Goal: Check status: Check status

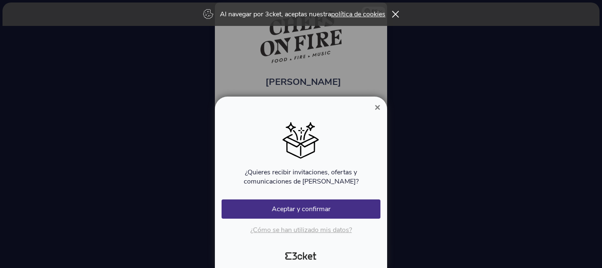
click at [377, 107] on span "×" at bounding box center [378, 107] width 6 height 11
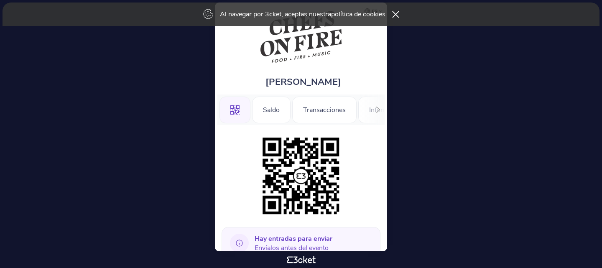
click at [397, 13] on icon at bounding box center [395, 14] width 7 height 7
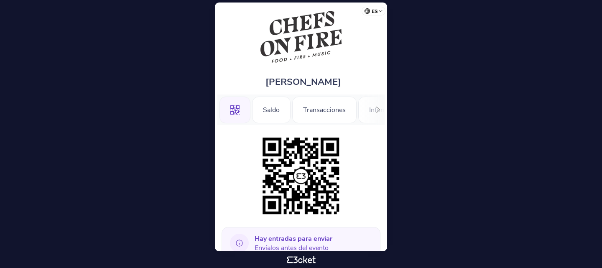
click at [238, 109] on icon ".st0{fill-rule:evenodd;clip-rule:evenodd;}" at bounding box center [234, 109] width 9 height 9
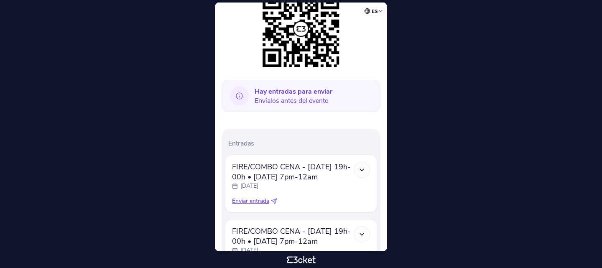
scroll to position [228, 0]
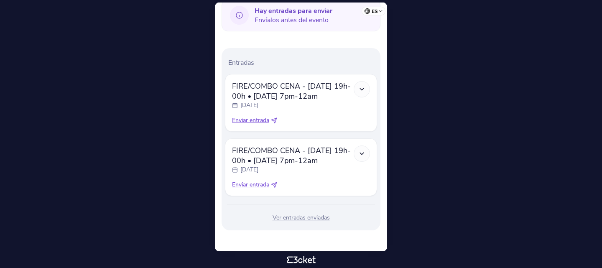
drag, startPoint x: 281, startPoint y: 220, endPoint x: 356, endPoint y: 221, distance: 74.9
click at [356, 221] on div "Ver entradas enviadas" at bounding box center [301, 218] width 152 height 8
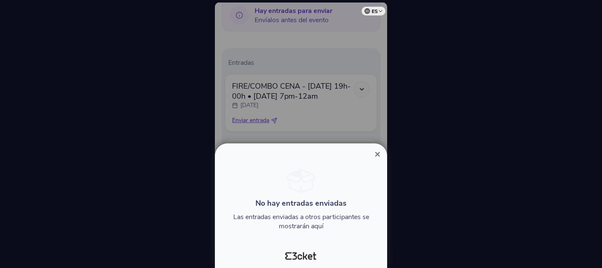
click at [378, 153] on span "×" at bounding box center [378, 153] width 6 height 11
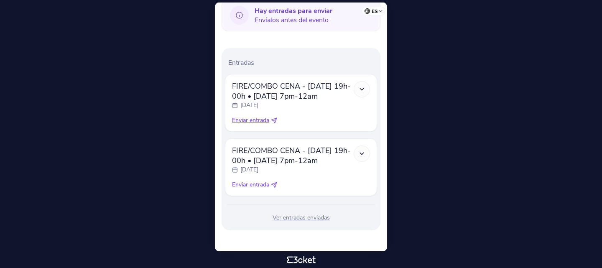
click at [358, 89] on div at bounding box center [362, 89] width 16 height 16
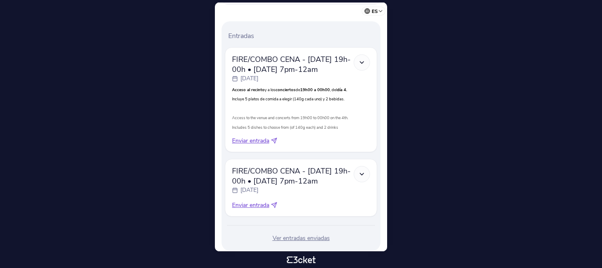
scroll to position [255, 0]
click at [361, 173] on icon at bounding box center [361, 174] width 7 height 7
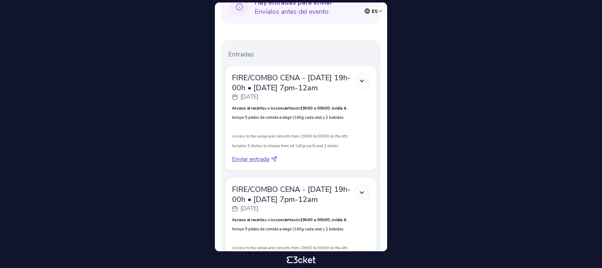
scroll to position [0, 0]
